Goal: Task Accomplishment & Management: Manage account settings

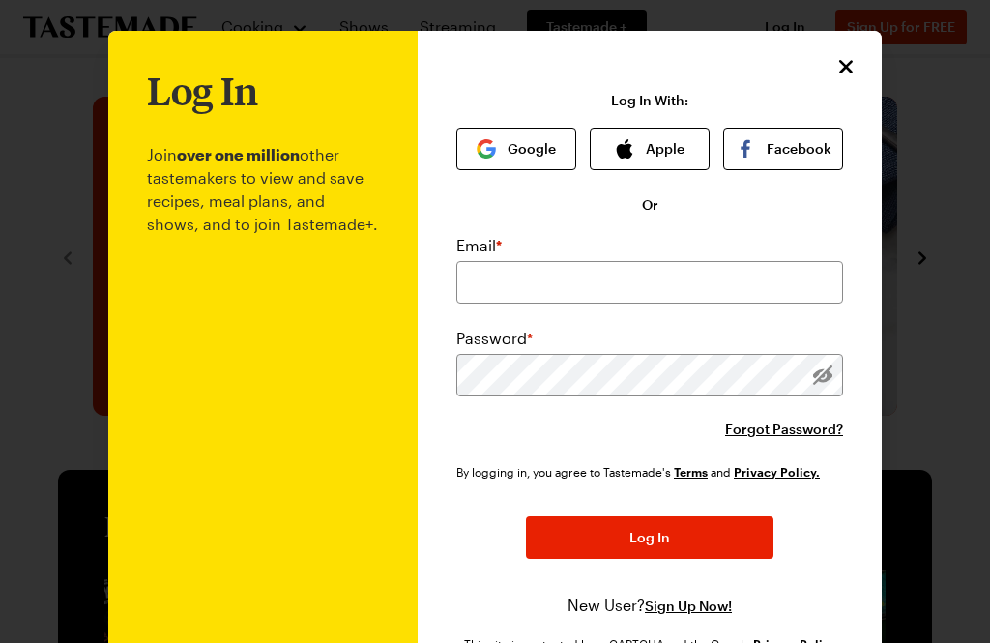
click at [537, 144] on button "Google" at bounding box center [516, 149] width 120 height 43
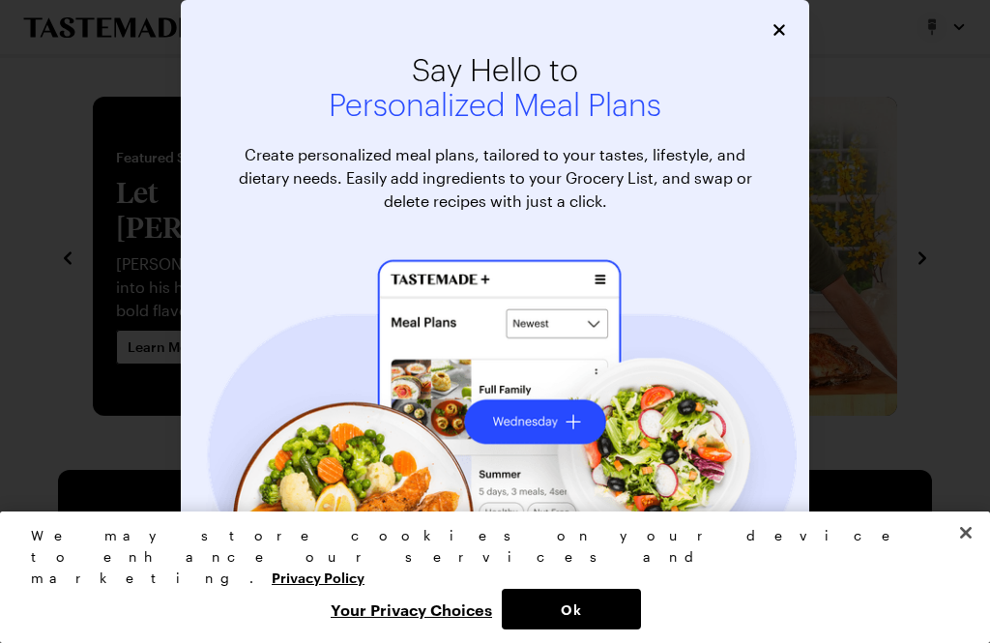
click at [588, 606] on button "Ok" at bounding box center [571, 609] width 139 height 41
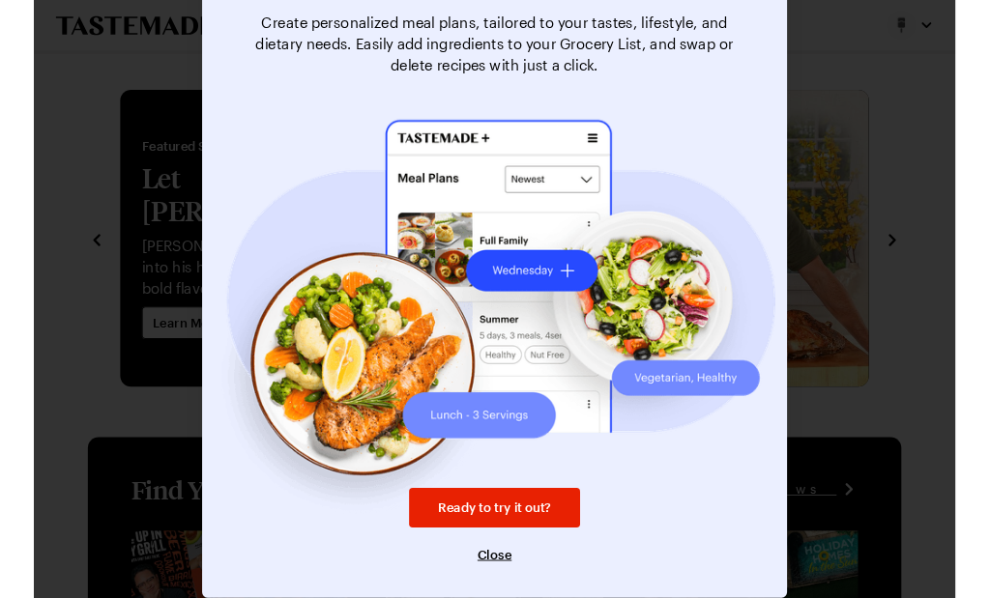
scroll to position [131, 0]
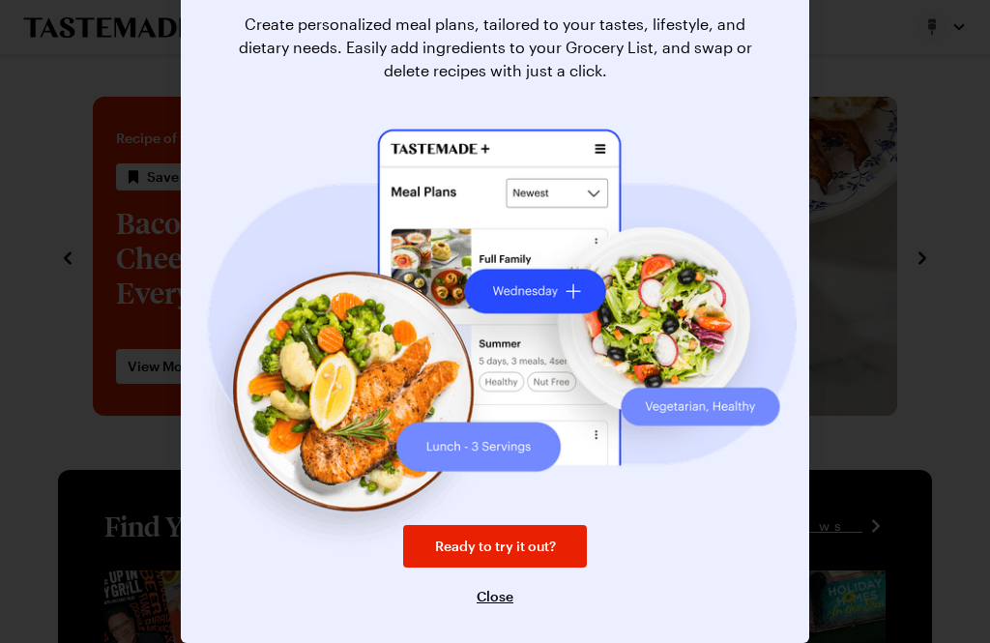
click at [542, 564] on link "Ready to try it out?" at bounding box center [495, 546] width 184 height 43
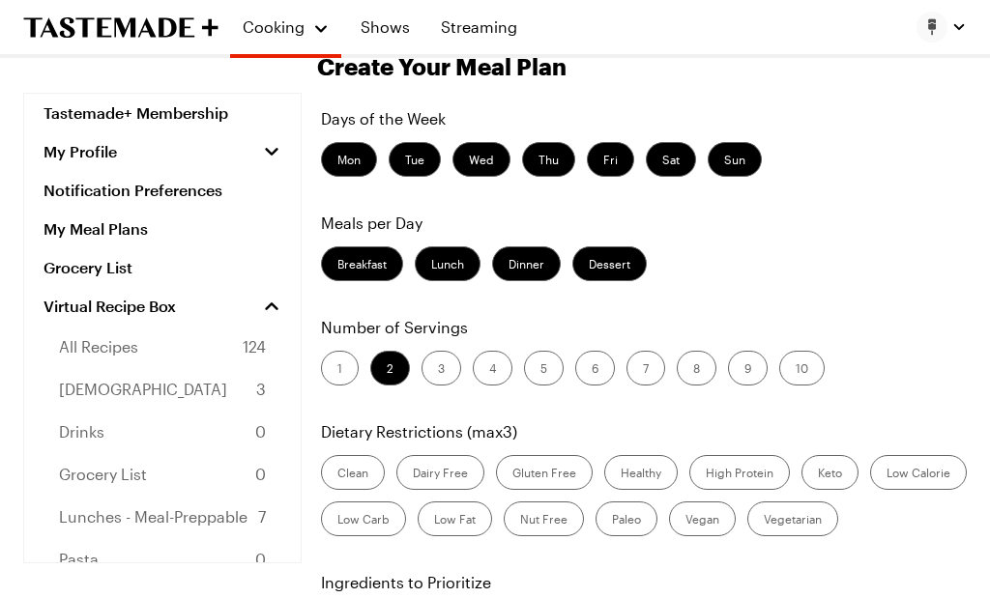
scroll to position [86, 0]
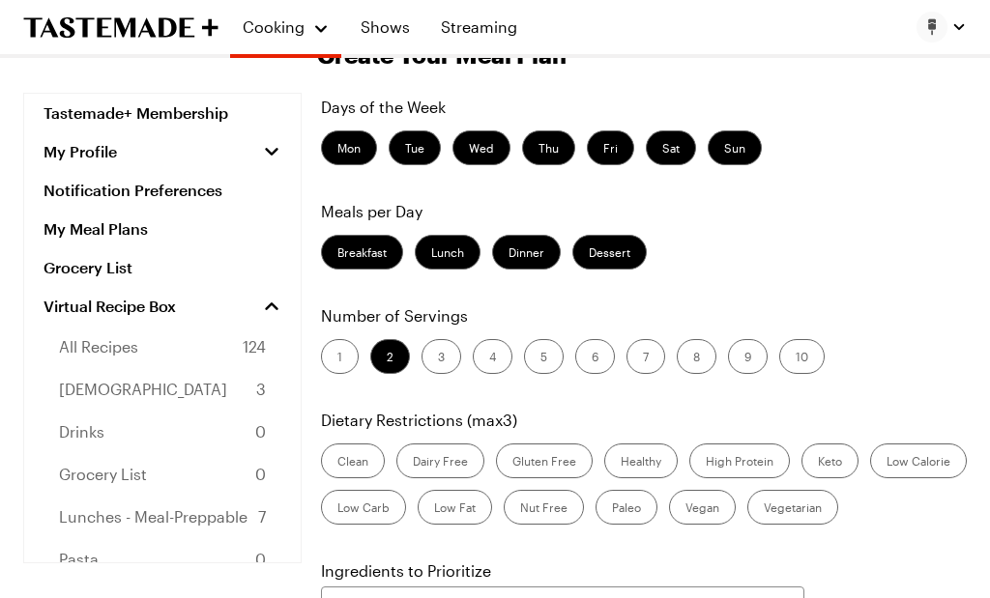
click at [339, 358] on label "1" at bounding box center [340, 356] width 38 height 35
click at [337, 359] on input "1" at bounding box center [337, 359] width 0 height 0
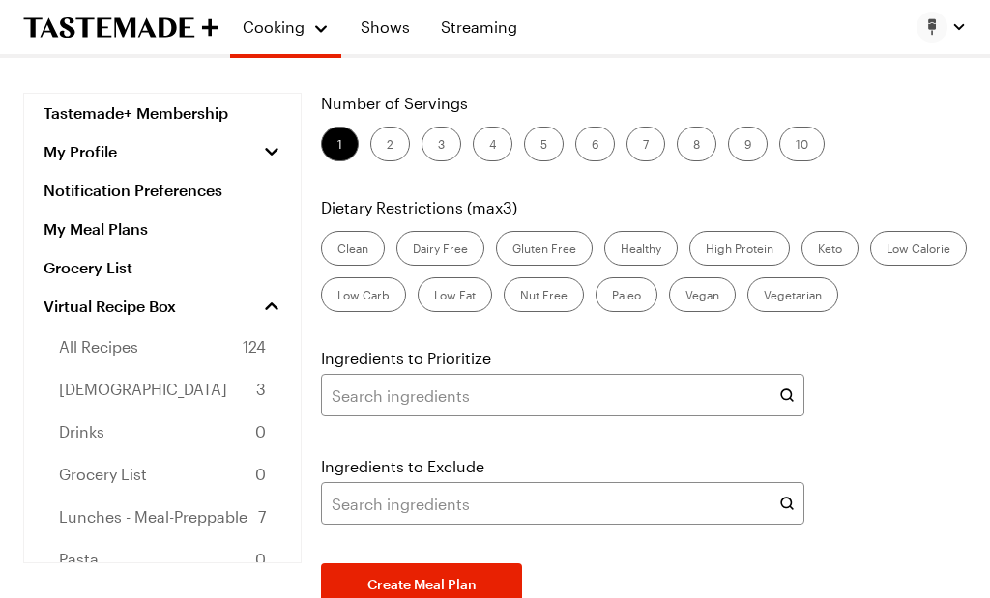
scroll to position [301, 0]
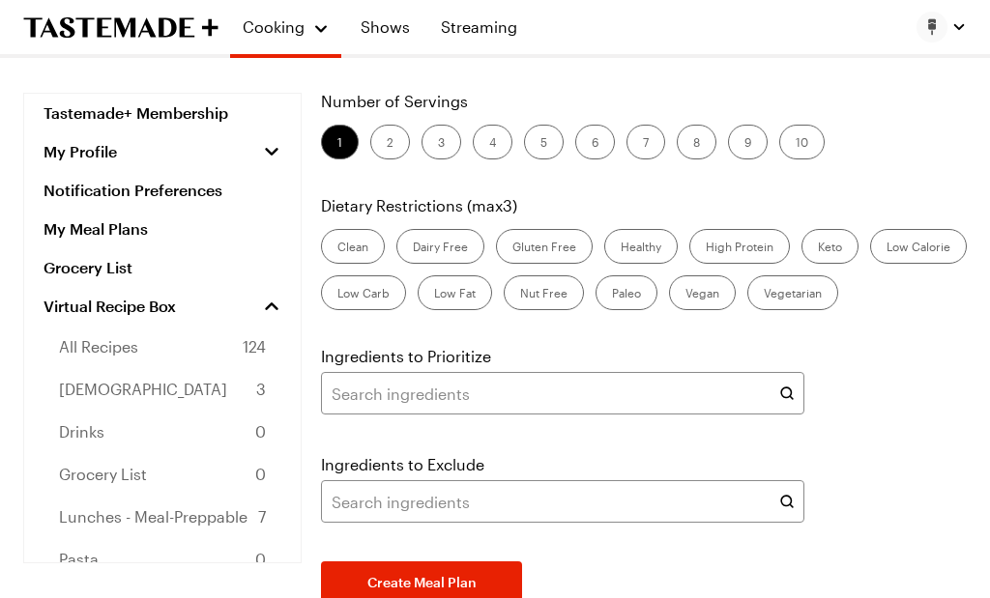
click at [493, 579] on button "Create Meal Plan" at bounding box center [421, 583] width 201 height 43
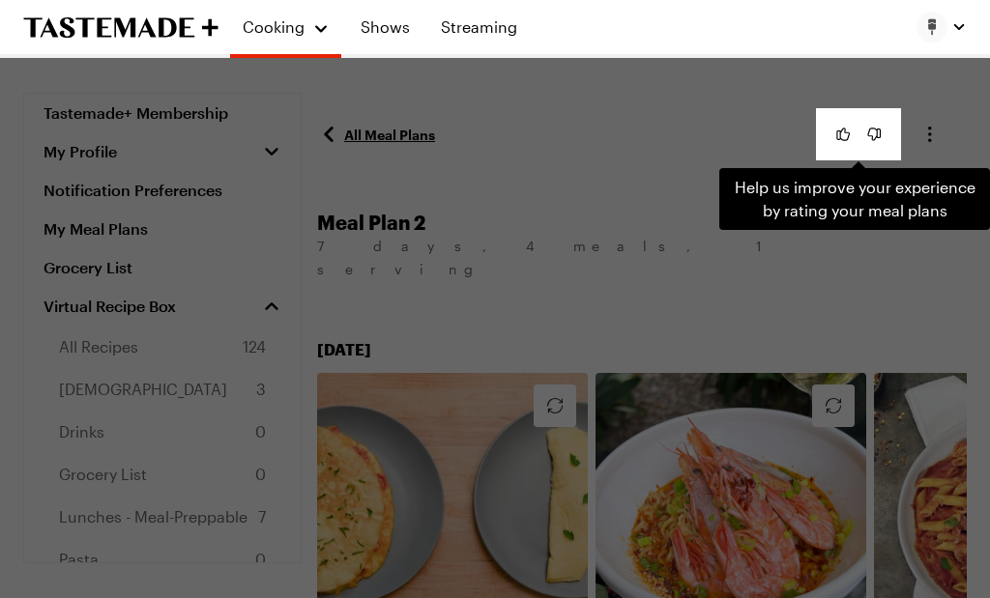
click at [842, 241] on div "Help us improve your experience by rating your meal plans . Press Escape to dis…" at bounding box center [495, 299] width 990 height 598
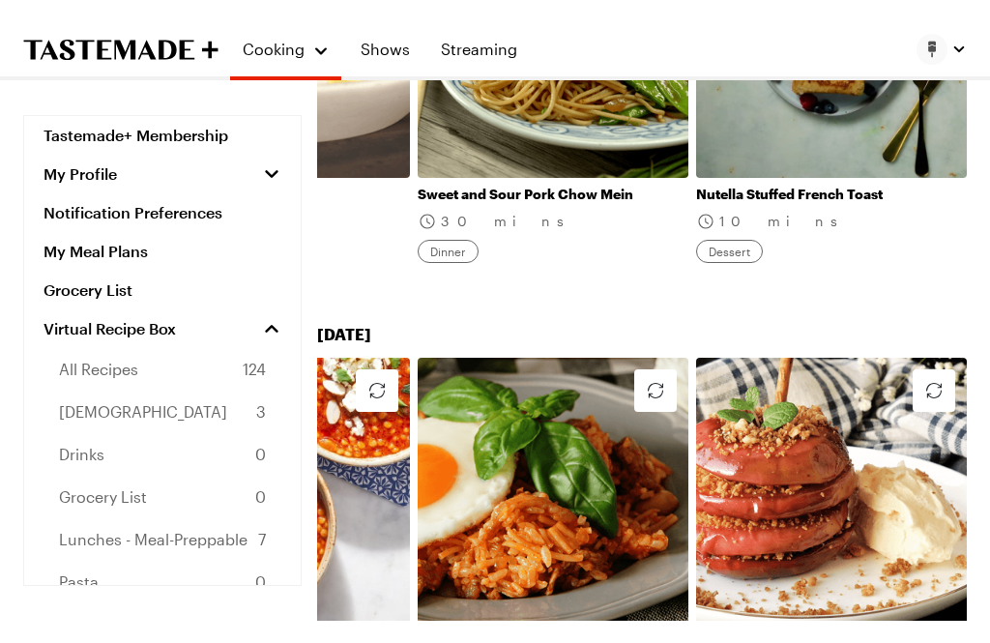
scroll to position [2690, 0]
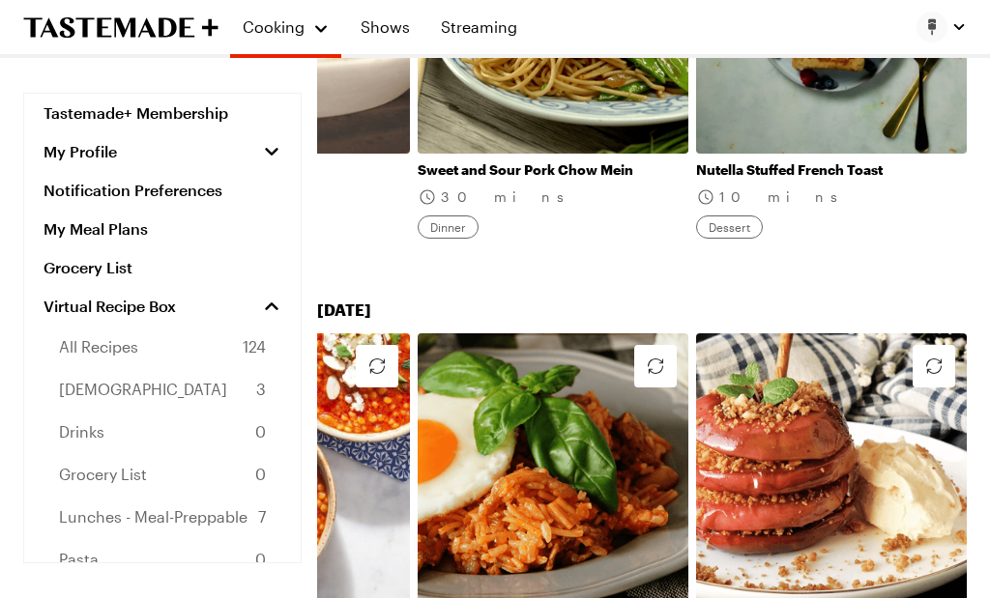
click at [64, 113] on link "Tastemade+ Membership" at bounding box center [162, 113] width 276 height 39
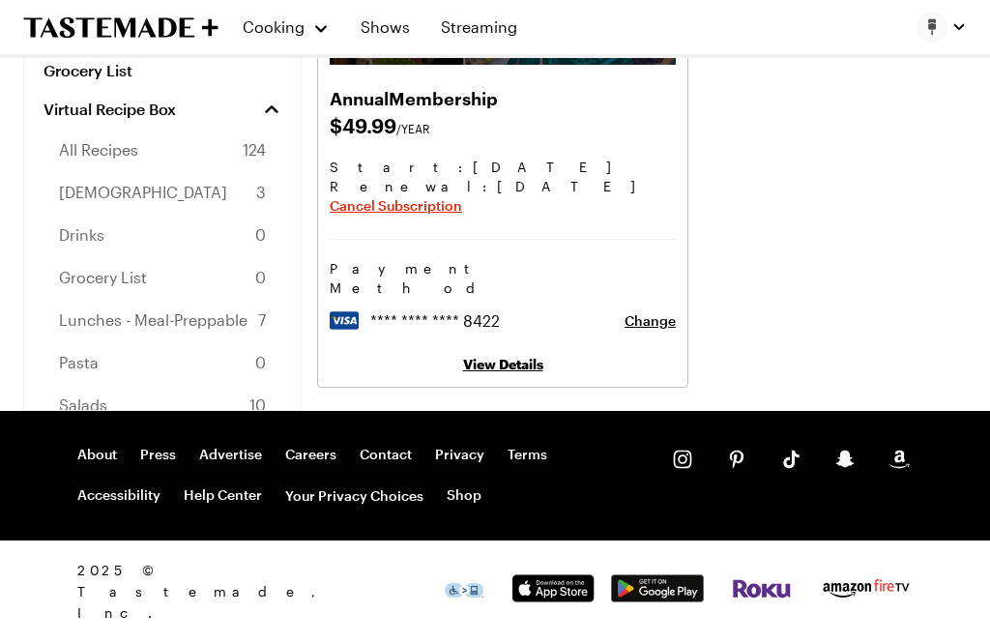
click at [120, 642] on html "Cooking Shows Streaming Tastemade+ Membership My Profile Notification Preferenc…" at bounding box center [495, 157] width 990 height 971
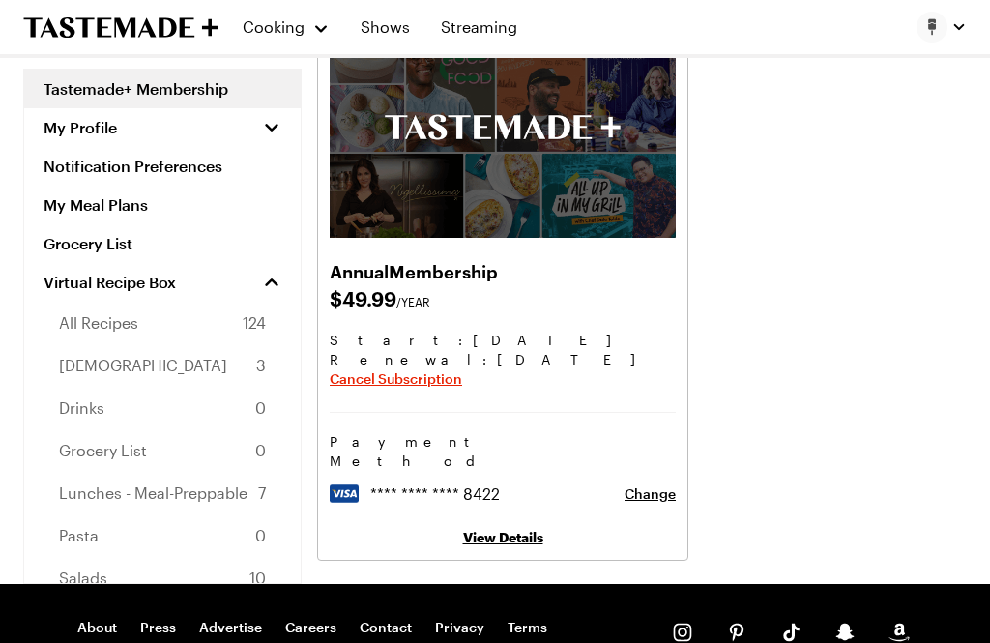
click at [356, 379] on span "Cancel Subscription" at bounding box center [396, 379] width 132 height 19
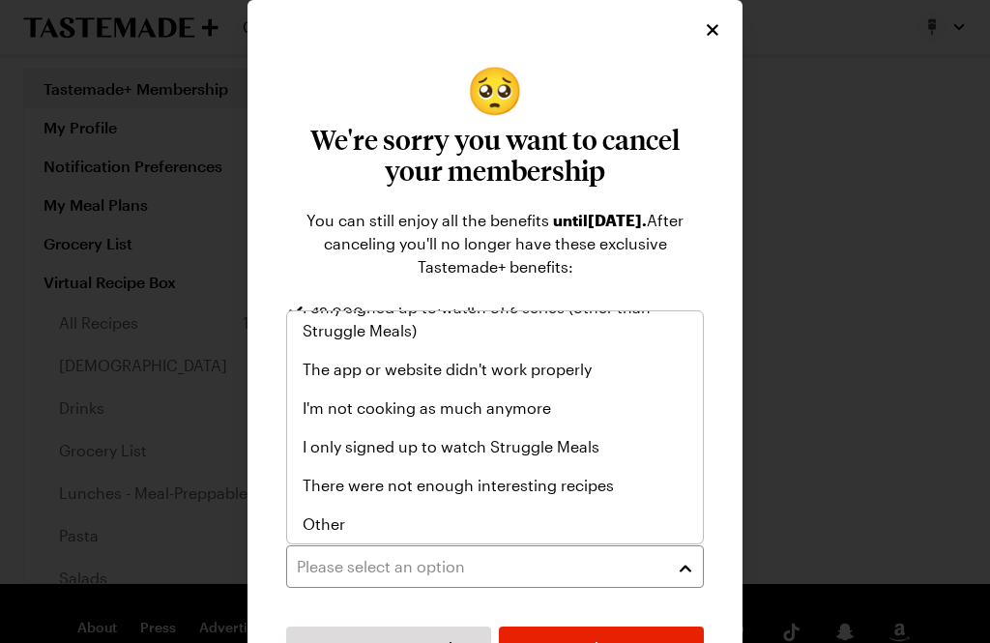
scroll to position [224, 0]
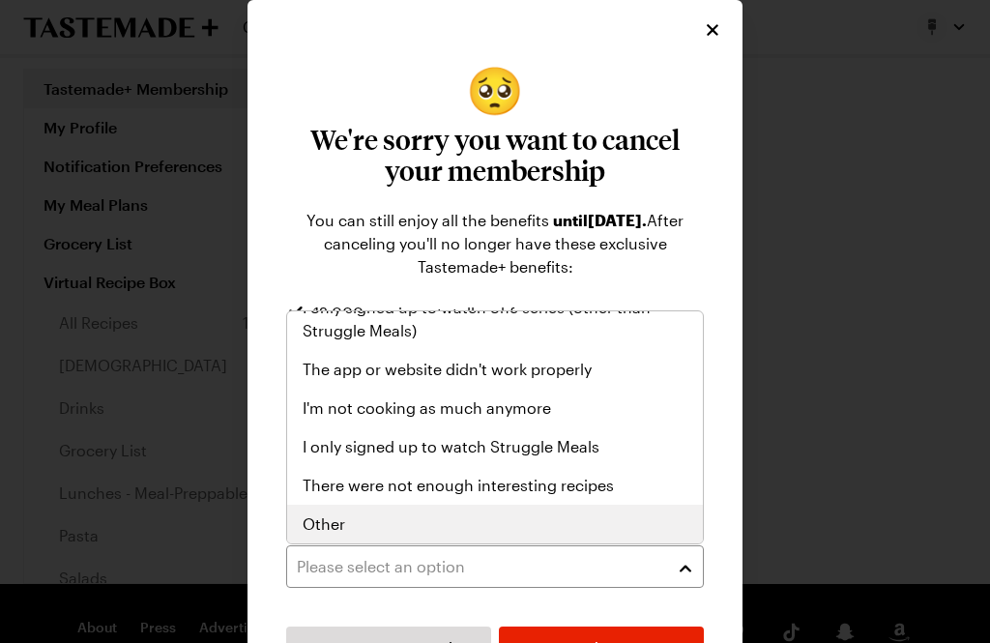
click at [317, 516] on span "Other" at bounding box center [324, 523] width 43 height 23
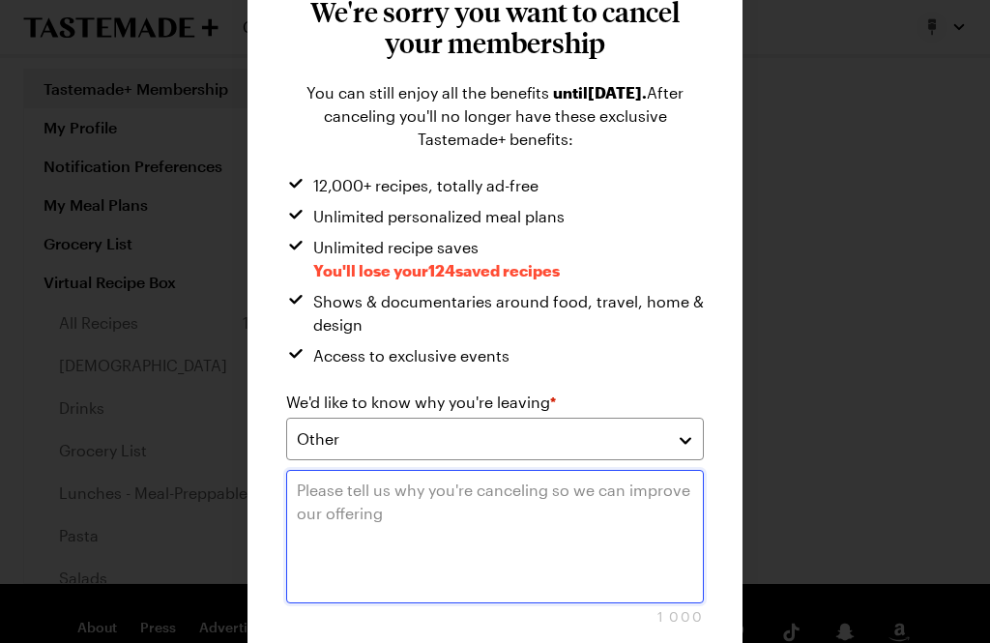
click at [334, 507] on textarea at bounding box center [495, 536] width 418 height 133
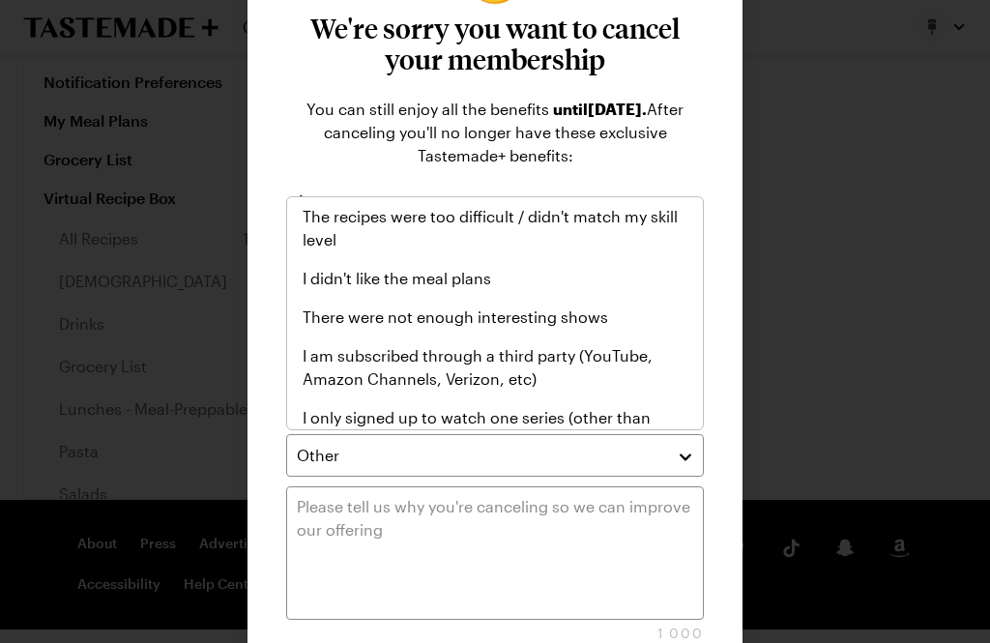
scroll to position [155, 0]
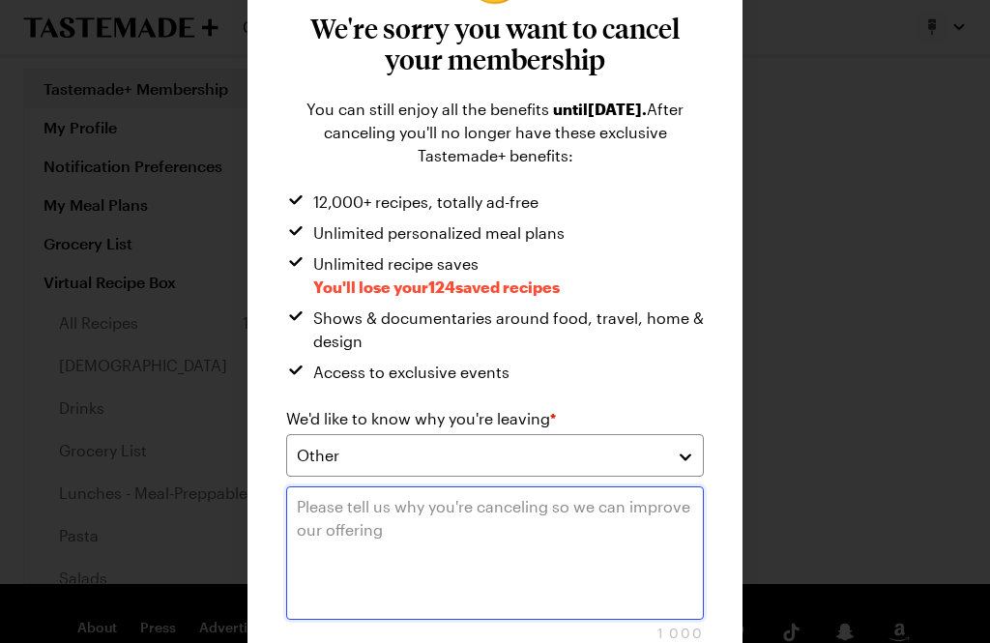
click at [341, 528] on textarea at bounding box center [495, 552] width 418 height 133
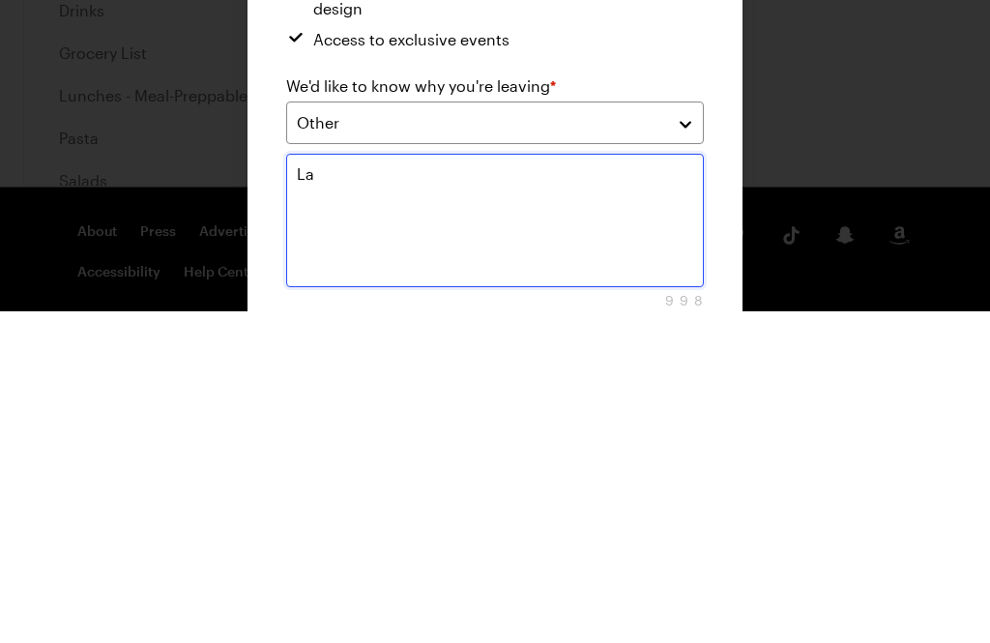
type textarea "L"
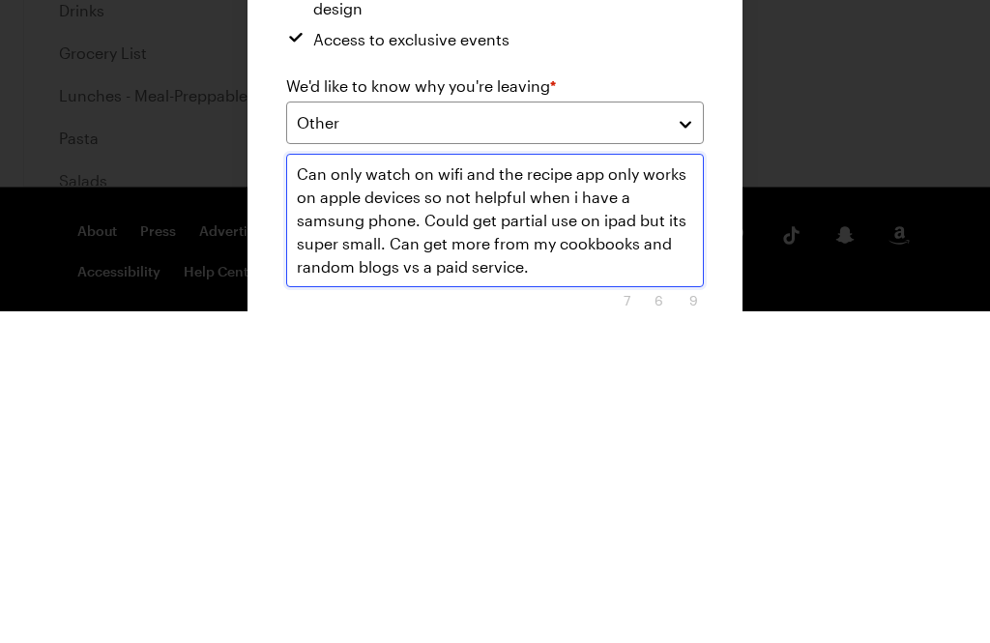
scroll to position [15, 0]
type textarea "Can only watch on wifi and the recipe app only works on apple devices so not he…"
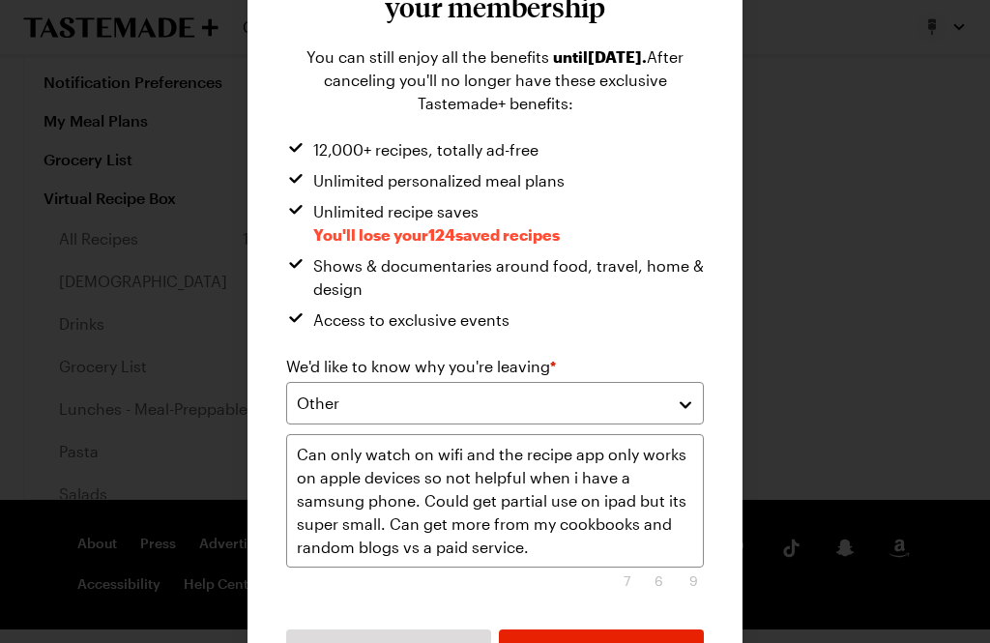
scroll to position [162, 0]
click at [619, 642] on span "Submit" at bounding box center [601, 651] width 46 height 19
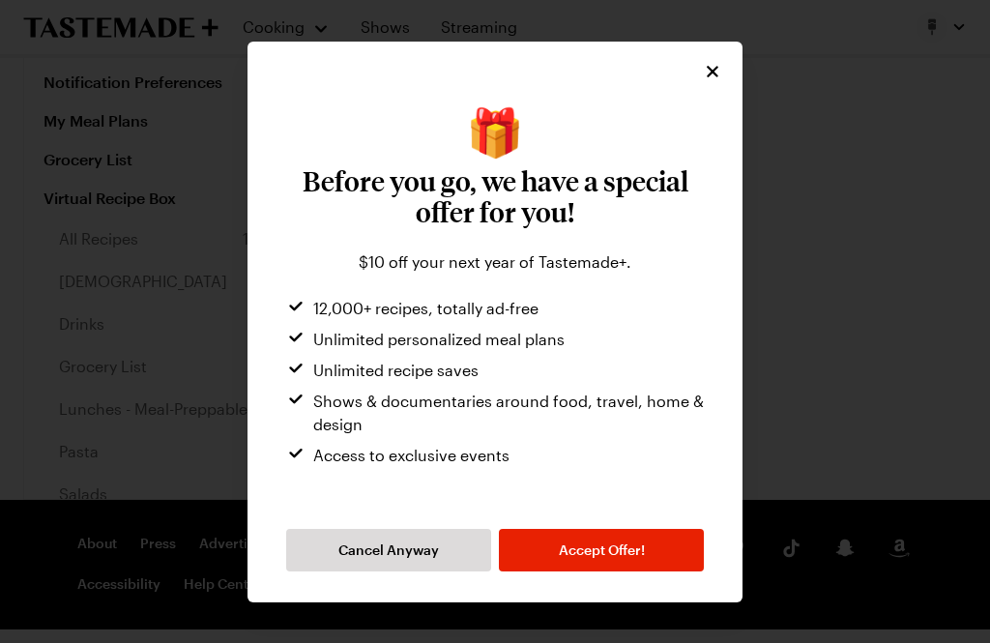
scroll to position [0, 0]
click at [436, 564] on button "Cancel Anyway" at bounding box center [388, 550] width 205 height 43
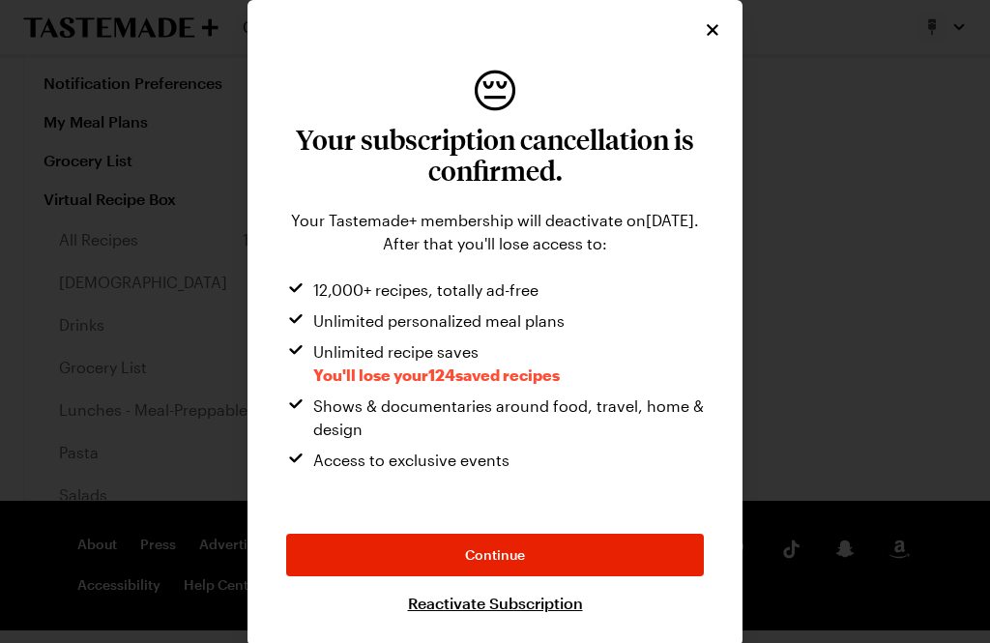
click at [589, 570] on button "Continue" at bounding box center [495, 555] width 418 height 43
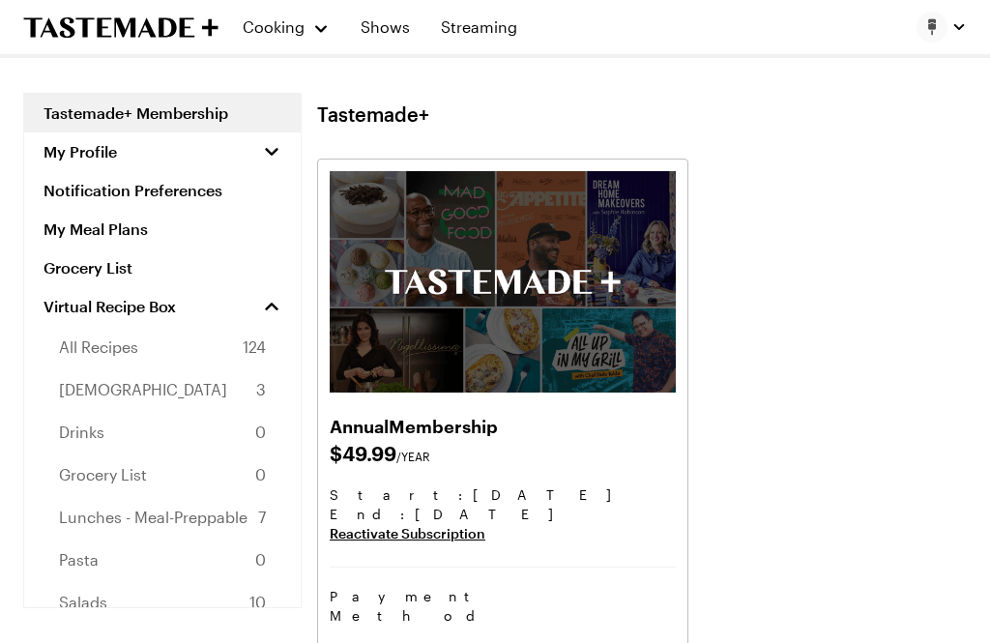
click at [46, 137] on button "My Profile" at bounding box center [162, 151] width 276 height 39
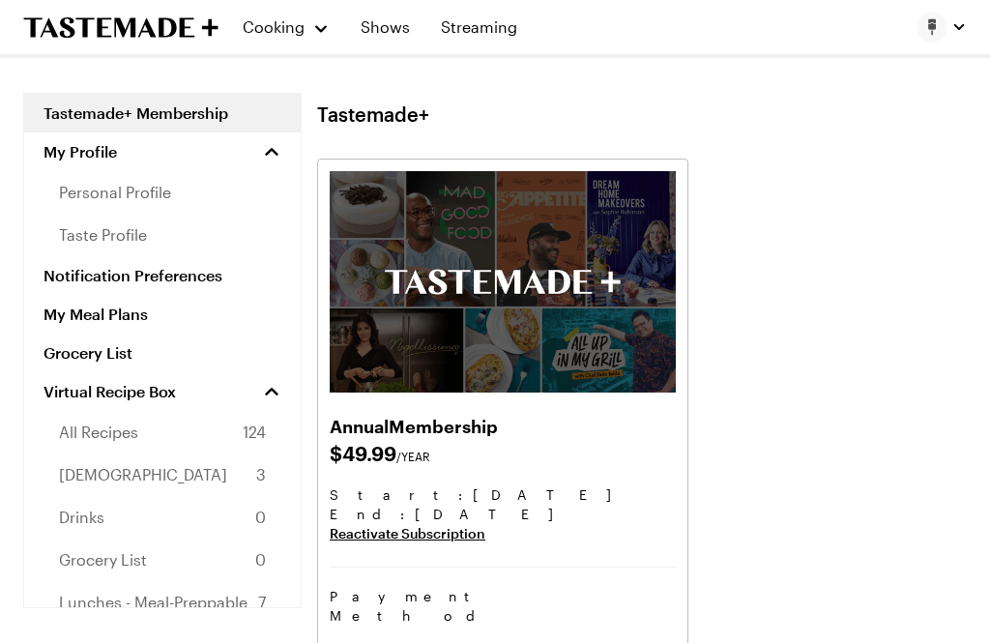
click at [91, 231] on span "taste profile" at bounding box center [103, 234] width 88 height 23
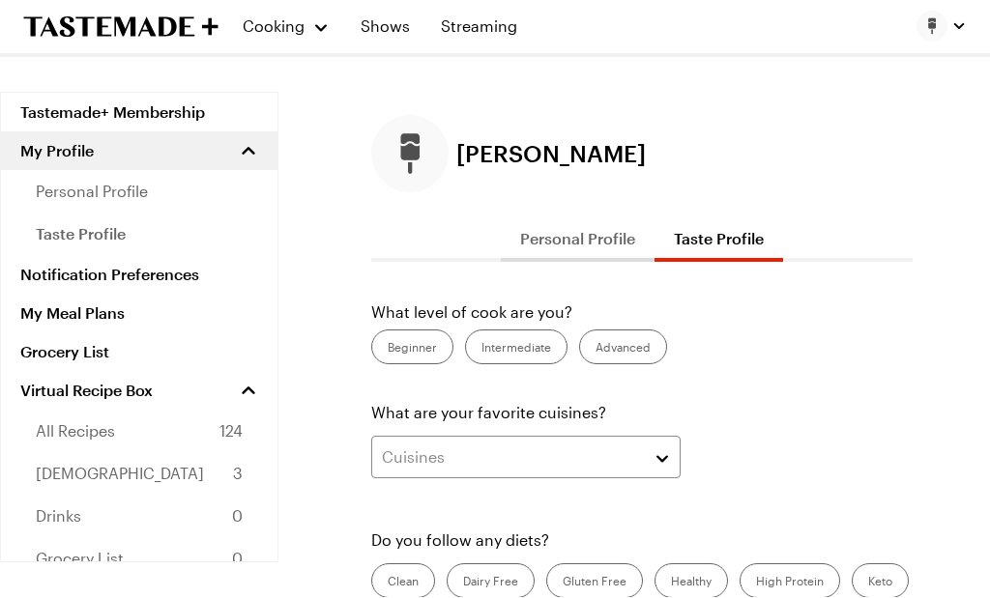
scroll to position [2, 0]
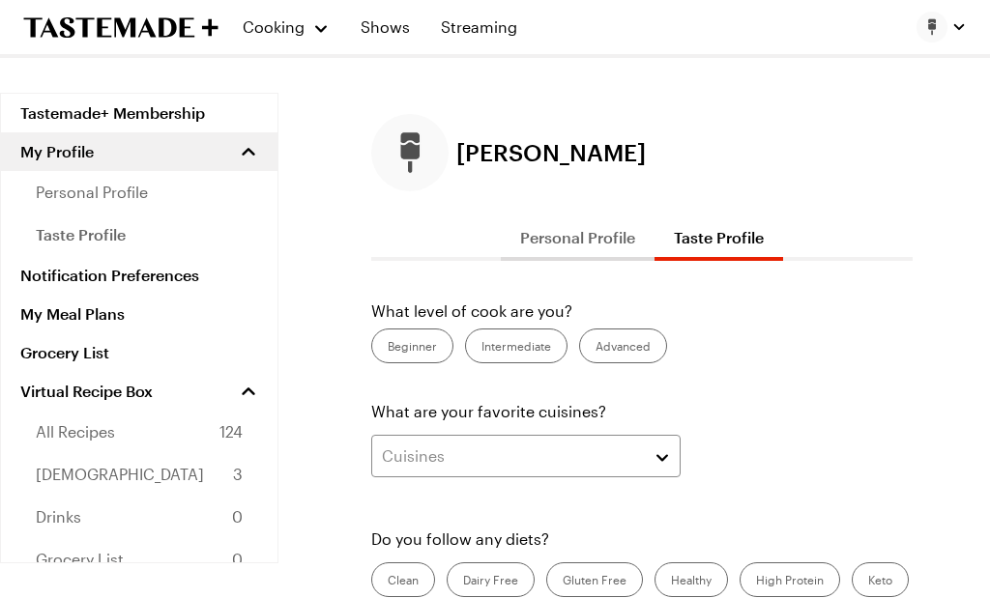
click at [617, 352] on label "Advanced" at bounding box center [623, 346] width 88 height 35
click at [595, 348] on input "Advanced" at bounding box center [595, 348] width 0 height 0
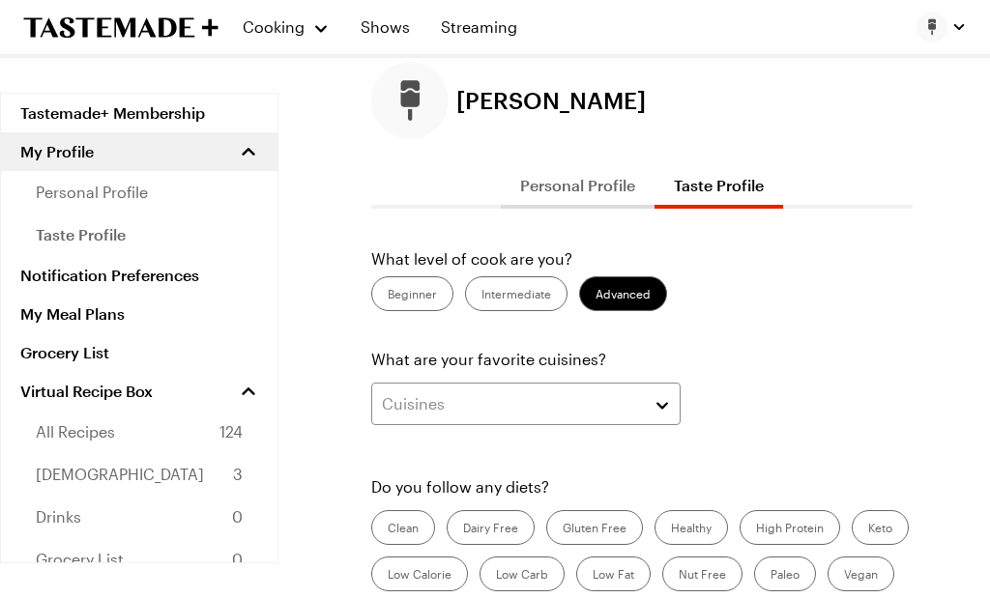
scroll to position [54, 0]
click at [543, 292] on label "Intermediate" at bounding box center [516, 293] width 102 height 35
click at [481, 296] on input "Intermediate" at bounding box center [481, 296] width 0 height 0
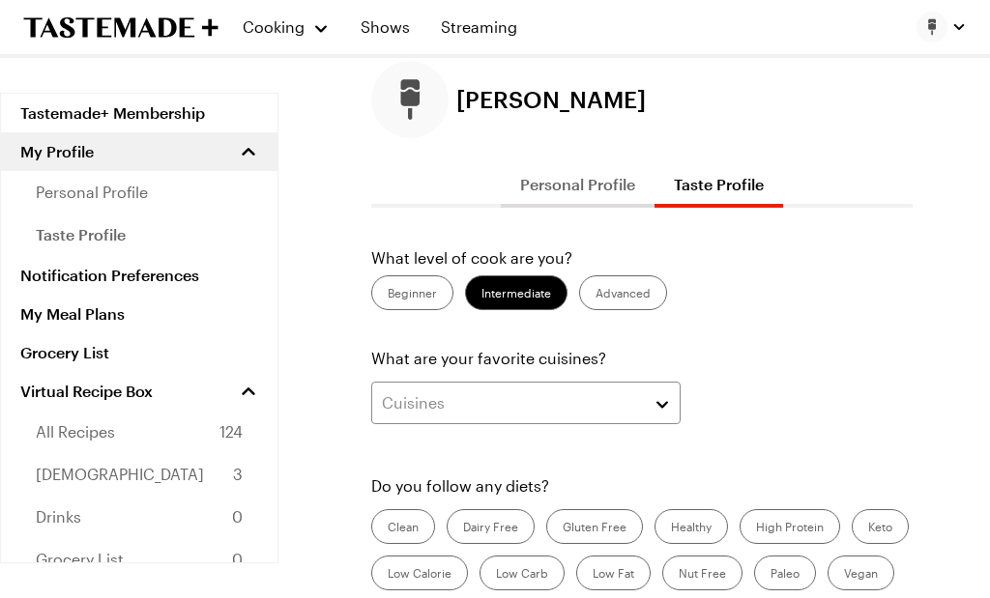
click at [619, 288] on label "Advanced" at bounding box center [623, 293] width 88 height 35
click at [595, 296] on input "Advanced" at bounding box center [595, 296] width 0 height 0
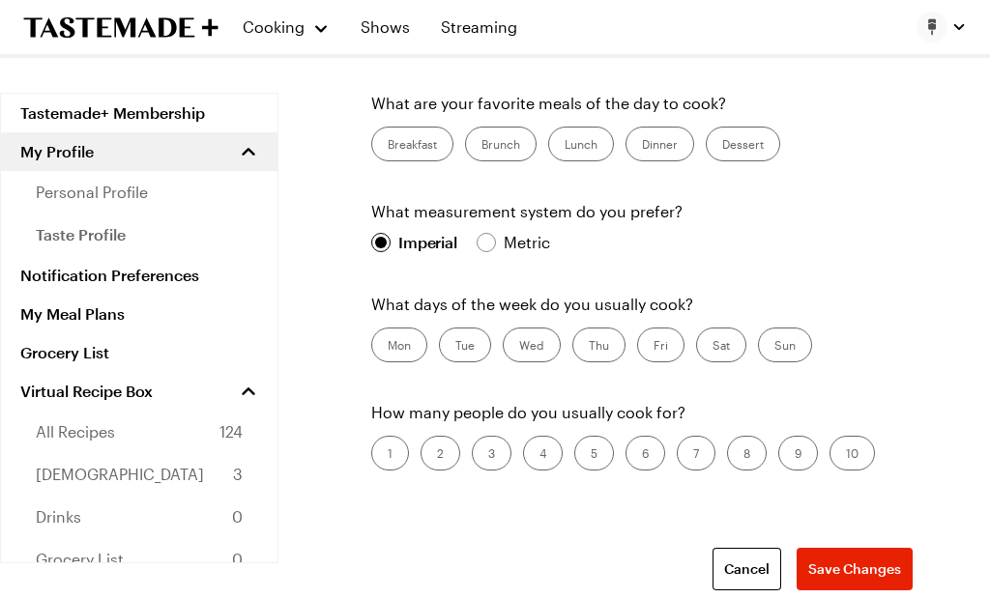
scroll to position [645, 0]
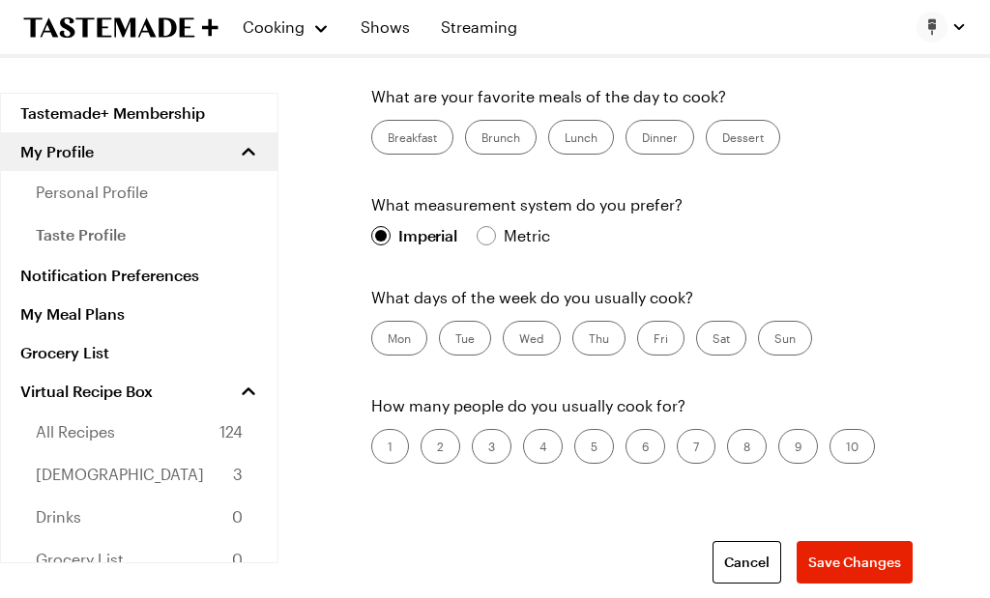
click at [413, 338] on label "Mon" at bounding box center [399, 339] width 56 height 35
click at [388, 341] on input "Mon" at bounding box center [388, 341] width 0 height 0
click at [471, 337] on label "Tue" at bounding box center [465, 338] width 52 height 35
click at [455, 340] on input "Tue" at bounding box center [455, 340] width 0 height 0
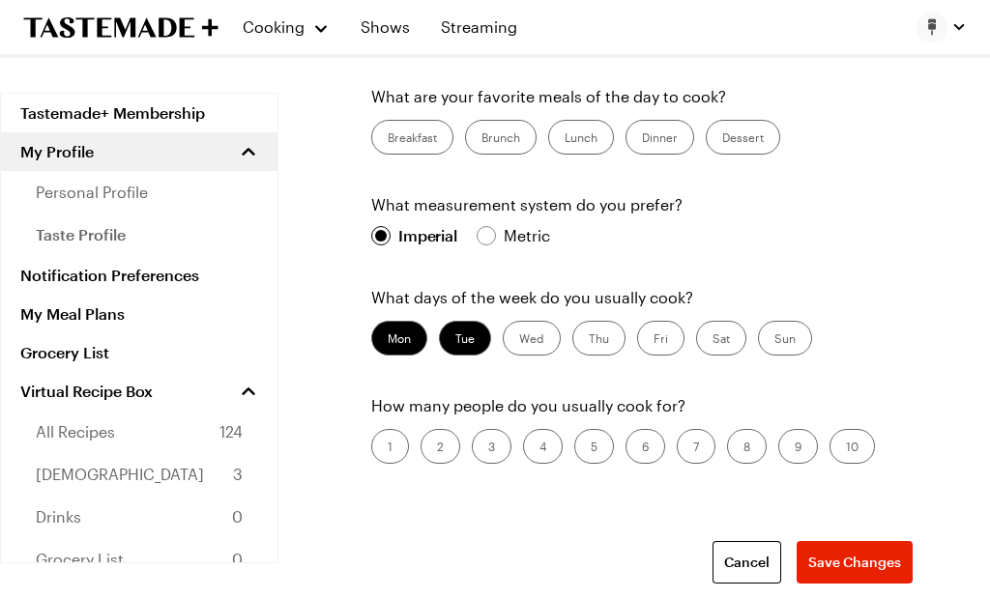
click at [600, 340] on label "Thu" at bounding box center [598, 338] width 53 height 35
click at [589, 340] on input "Thu" at bounding box center [589, 340] width 0 height 0
click at [663, 335] on label "Fri" at bounding box center [660, 338] width 47 height 35
click at [654, 340] on input "Fri" at bounding box center [654, 340] width 0 height 0
click at [718, 330] on label "Sat" at bounding box center [721, 338] width 50 height 35
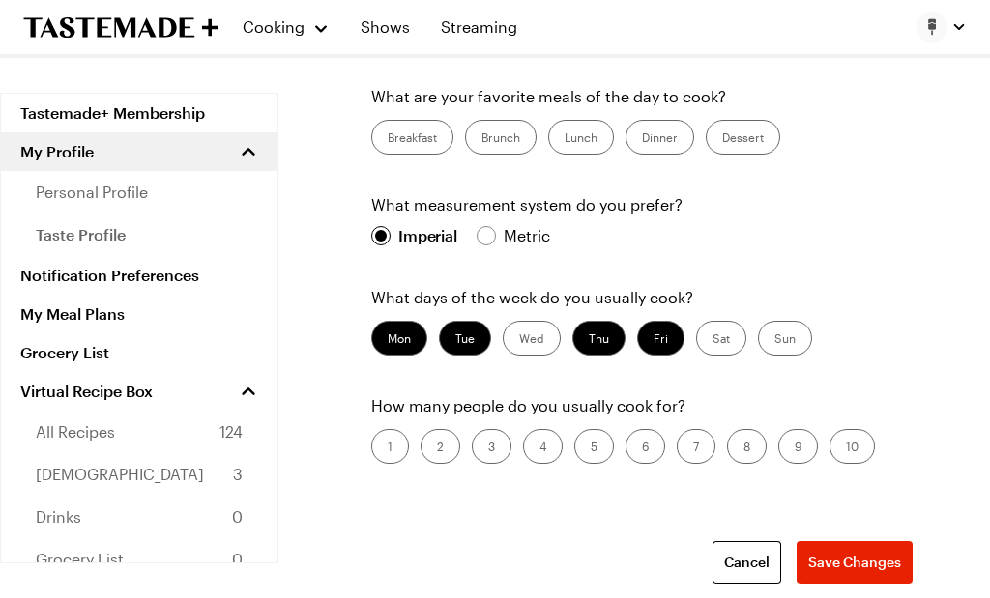
click at [712, 340] on input "Sat" at bounding box center [712, 340] width 0 height 0
click at [718, 343] on label "Sat" at bounding box center [721, 338] width 50 height 35
click at [712, 340] on input "Sat" at bounding box center [712, 340] width 0 height 0
click at [776, 333] on label "Sun" at bounding box center [785, 338] width 54 height 35
click at [774, 340] on input "Sun" at bounding box center [774, 340] width 0 height 0
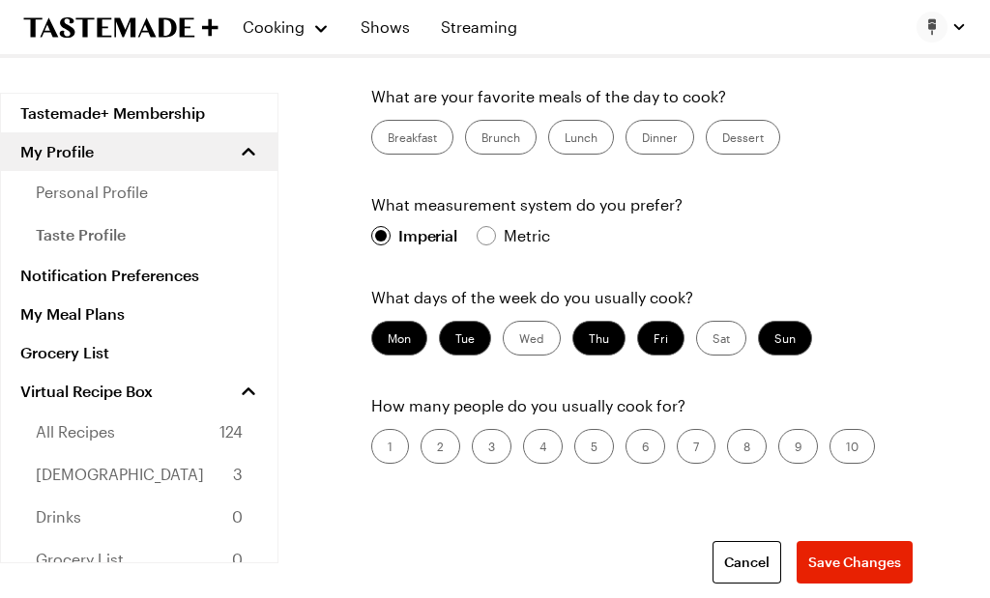
click at [713, 340] on label "Sat" at bounding box center [721, 338] width 50 height 35
click at [712, 340] on input "Sat" at bounding box center [712, 340] width 0 height 0
click at [434, 446] on label "2" at bounding box center [441, 446] width 40 height 35
click at [437, 449] on input "2" at bounding box center [437, 449] width 0 height 0
click at [855, 564] on span "Save Changes" at bounding box center [854, 562] width 93 height 19
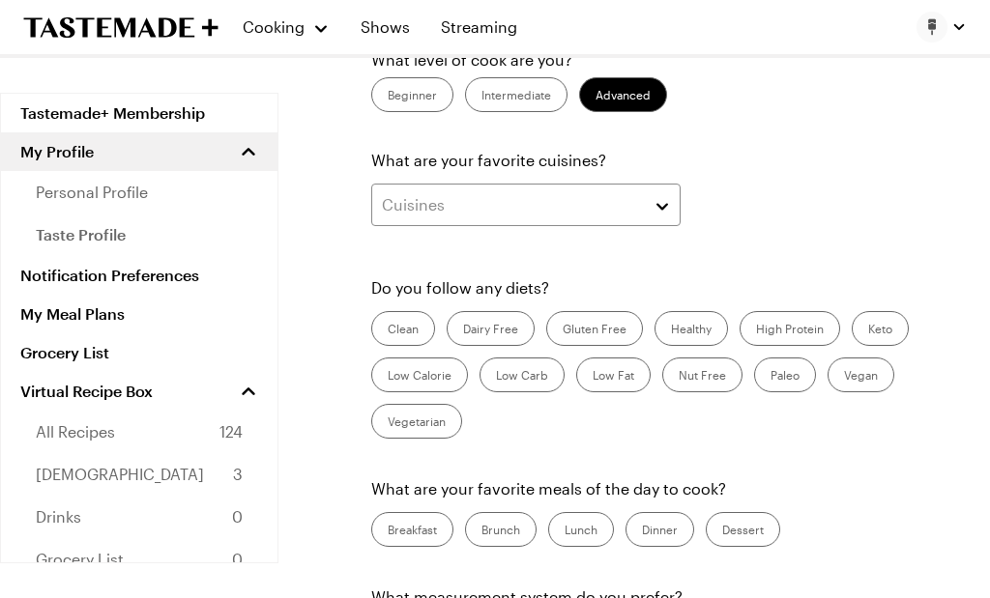
scroll to position [139, 0]
